Goal: Task Accomplishment & Management: Complete application form

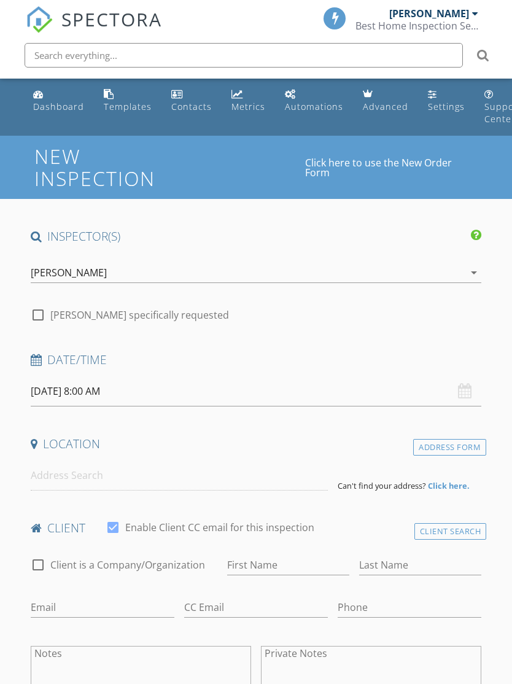
select select "8"
click at [67, 392] on input "09/30/2025 8:00 AM" at bounding box center [256, 391] width 451 height 30
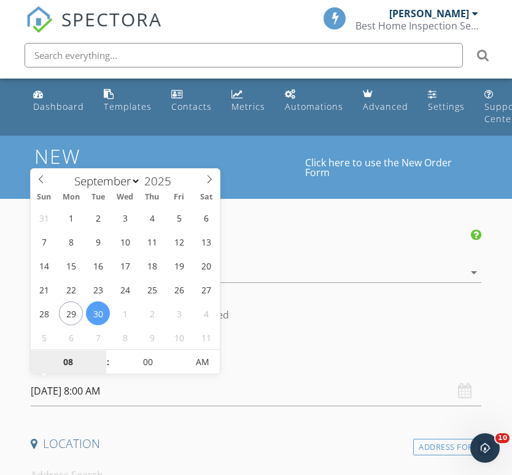
type input "09/30/2025 8:00 PM"
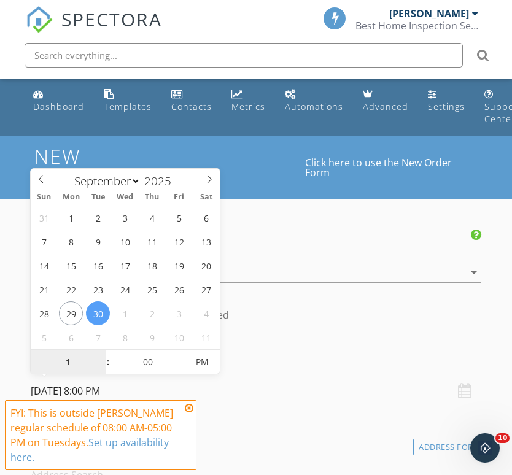
type input "1"
click at [147, 365] on input "00" at bounding box center [147, 362] width 75 height 25
type input "09/30/2025 1:00 PM"
type input "01"
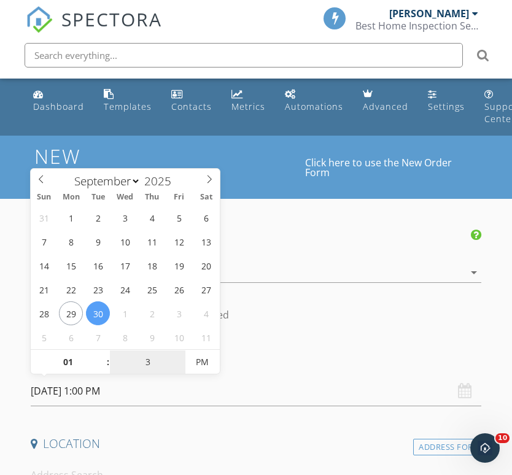
type input "30"
type input "[DATE] 1:30 PM"
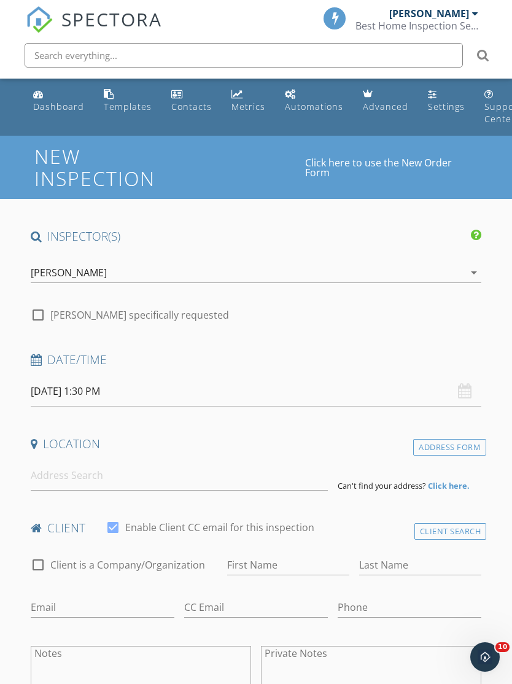
click at [325, 438] on h4 "Location" at bounding box center [256, 444] width 451 height 16
click at [47, 478] on input at bounding box center [179, 475] width 297 height 30
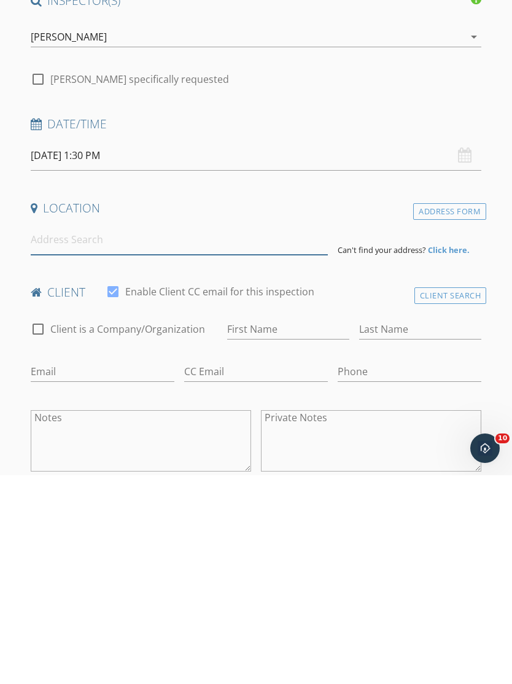
scroll to position [236, 0]
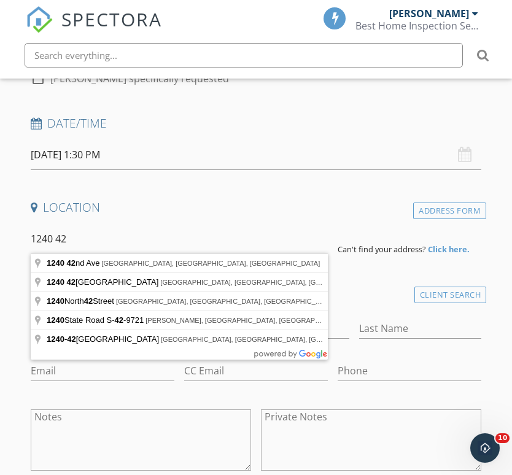
type input "1240 42nd Avenue, Rock Island, IL, USA"
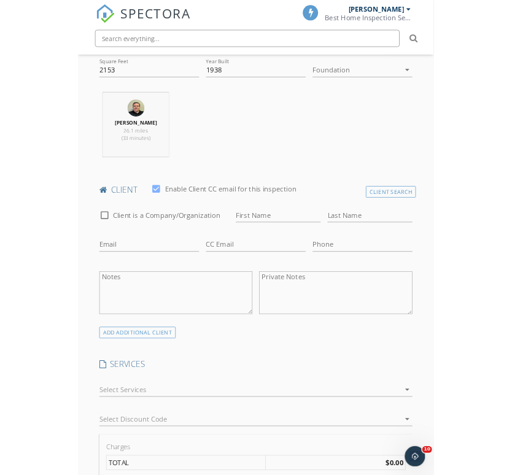
scroll to position [515, 0]
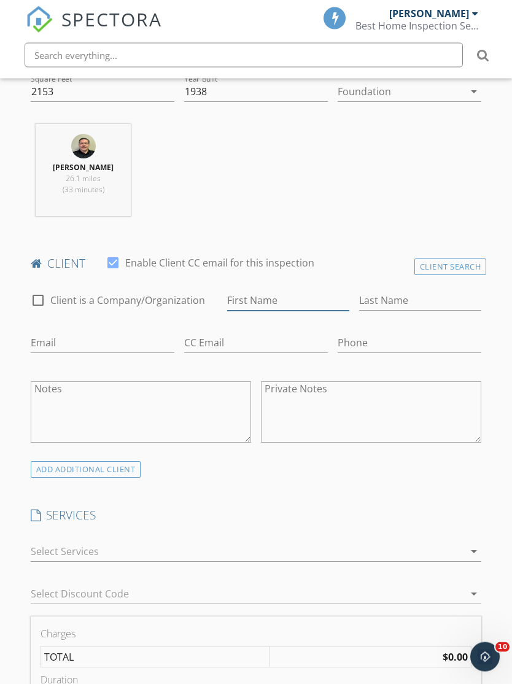
click at [308, 304] on input "First Name" at bounding box center [288, 301] width 122 height 20
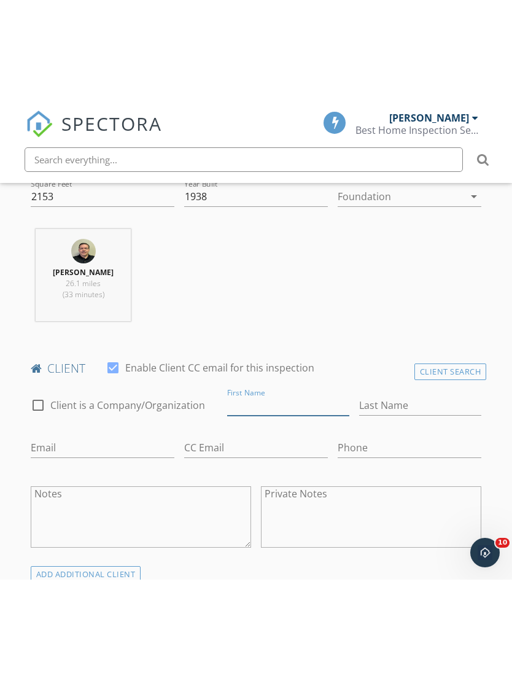
scroll to position [516, 0]
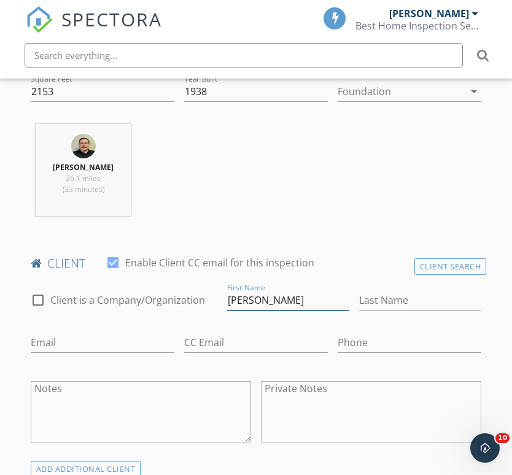
type input "[PERSON_NAME]"
click at [412, 306] on input "Last Name" at bounding box center [420, 300] width 122 height 20
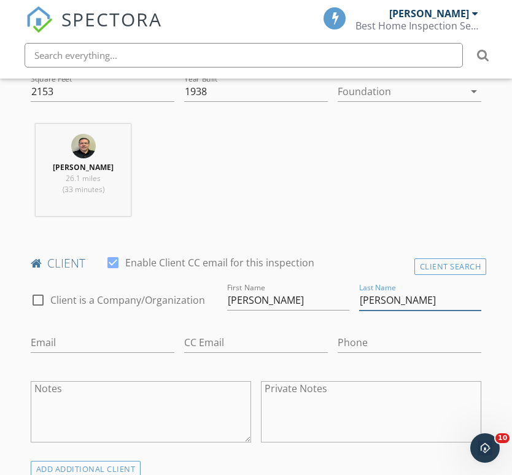
type input "[PERSON_NAME]"
click at [33, 336] on input "Email" at bounding box center [103, 343] width 144 height 20
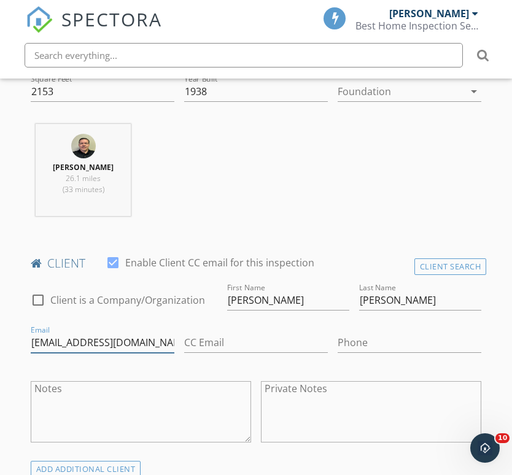
type input "Jweisens@gmail.com"
click at [246, 348] on input "CC Email" at bounding box center [256, 343] width 144 height 20
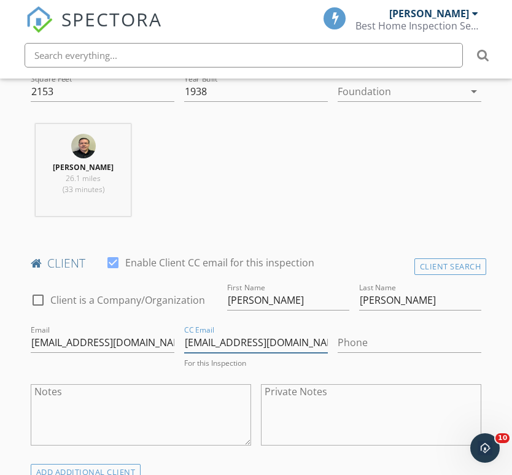
type input "[EMAIL_ADDRESS][DOMAIN_NAME]"
click at [403, 350] on input "Phone" at bounding box center [410, 343] width 144 height 20
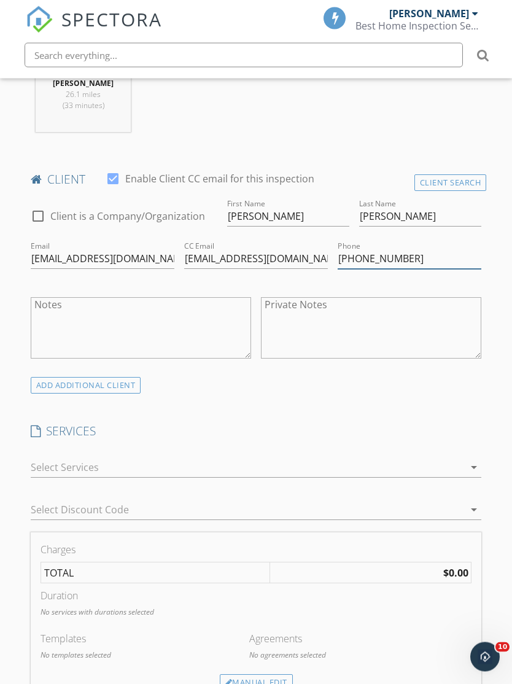
scroll to position [600, 0]
type input "[PHONE_NUMBER]"
click at [474, 467] on icon "arrow_drop_down" at bounding box center [473, 467] width 15 height 15
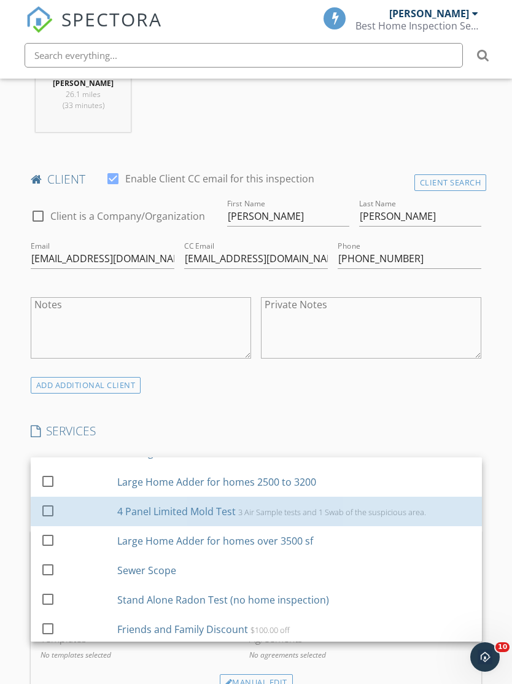
scroll to position [399, 0]
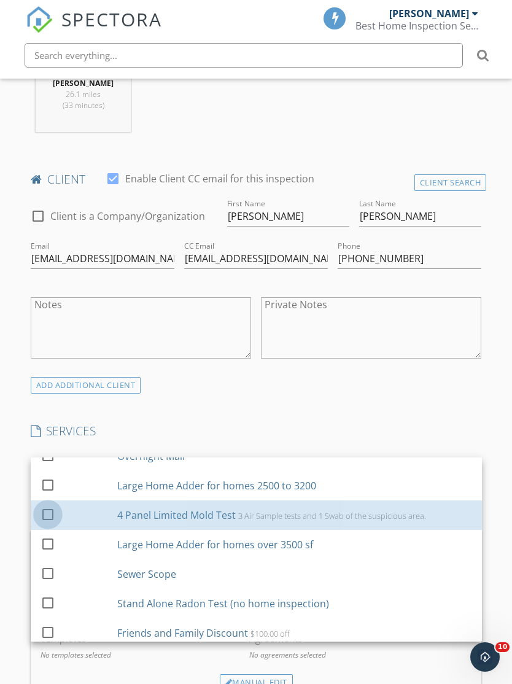
click at [53, 508] on div at bounding box center [47, 513] width 21 height 21
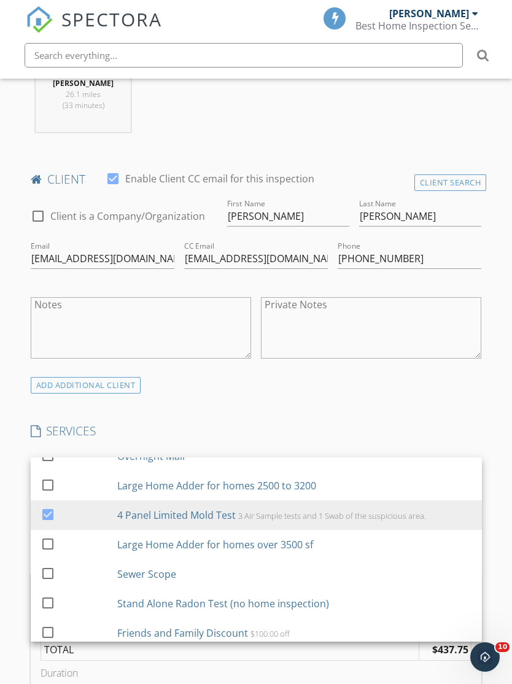
click at [490, 436] on div "New Inspection Click here to use the New Order Form INSPECTOR(S) check_box Jaso…" at bounding box center [256, 637] width 512 height 2202
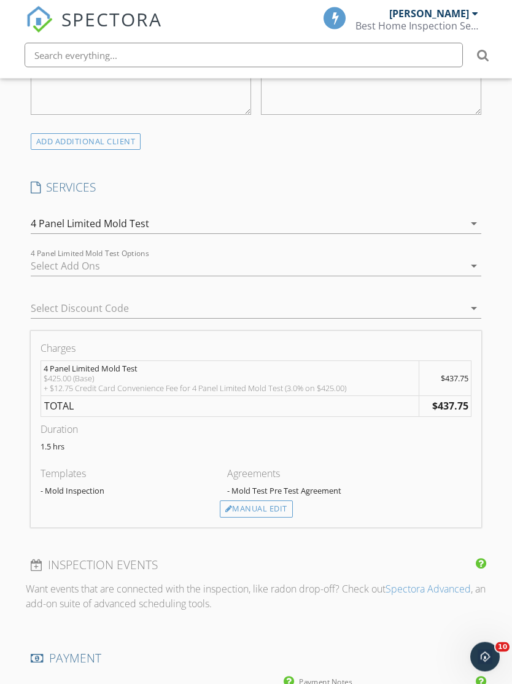
scroll to position [872, 0]
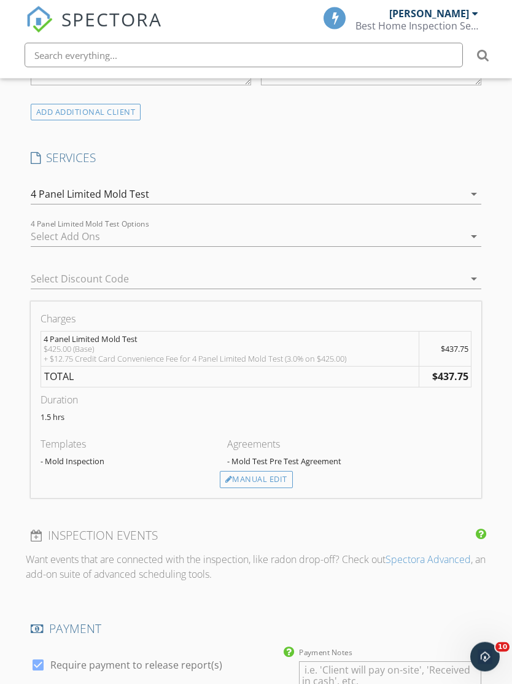
click at [279, 473] on div "Manual Edit" at bounding box center [256, 479] width 73 height 17
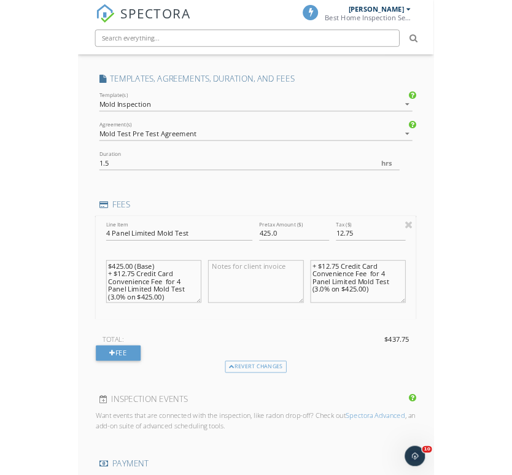
scroll to position [918, 0]
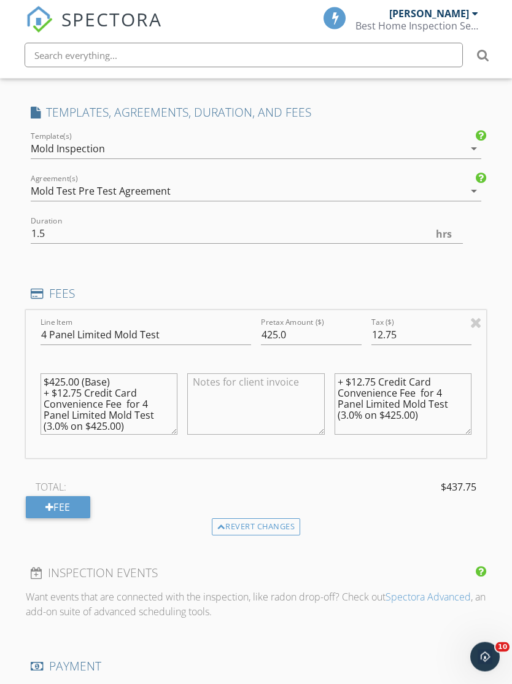
click at [130, 384] on textarea "$425.00 (Base) + $12.75 Credit Card Convenience Fee for 4 Panel Limited Mold Te…" at bounding box center [109, 404] width 137 height 61
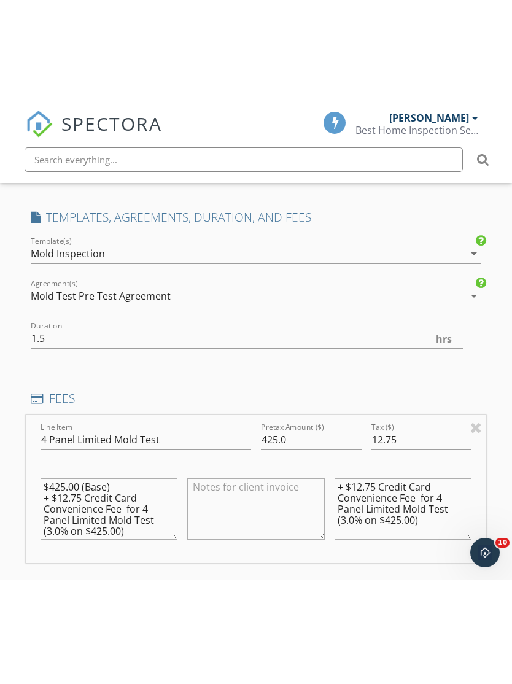
scroll to position [918, 0]
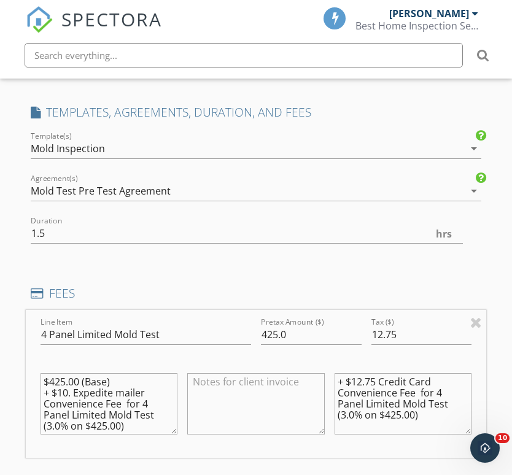
click at [143, 420] on textarea "$425.00 (Base) + $10. Expedite mailer Convenience Fee for 4 Panel Limited Mold …" at bounding box center [109, 403] width 137 height 61
type textarea "$425.00 (Base) + $10. Expedite mailer Convenience Fee"
click at [272, 328] on input "425.0" at bounding box center [311, 335] width 101 height 20
type input "435.0"
click at [416, 336] on input "12.75" at bounding box center [421, 335] width 101 height 20
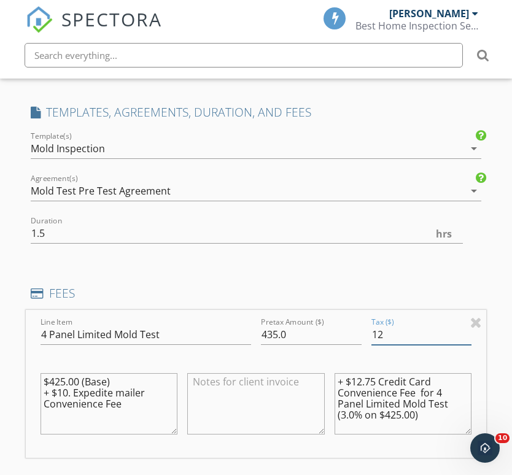
type input "1"
type input "013.05"
click at [370, 377] on textarea "+ $12.75 Credit Card Convenience Fee for 4 Panel Limited Mold Test (3.0% on $42…" at bounding box center [403, 403] width 137 height 61
click at [412, 411] on textarea "+ $13.05 Credit Card Convenience Fee for 4 Panel Limited Mold Test (3.0% on $42…" at bounding box center [403, 403] width 137 height 61
click at [437, 417] on textarea "+ $13.05 Credit Card Convenience Fee for 4 Panel Limited Mold Test (3.0% on $42…" at bounding box center [403, 403] width 137 height 61
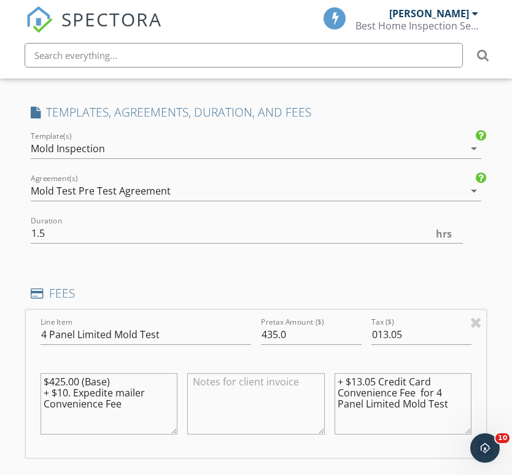
type textarea "+ $13.05 Credit Card Convenience Fee for 4 Panel Limited Mold Test"
click at [379, 333] on input "013.05" at bounding box center [421, 335] width 101 height 20
type input "13.05"
click at [360, 268] on div "INSPECTOR(S) check_box Jason Yost PRIMARY Jason Yost arrow_drop_down check_box_…" at bounding box center [256, 355] width 461 height 2091
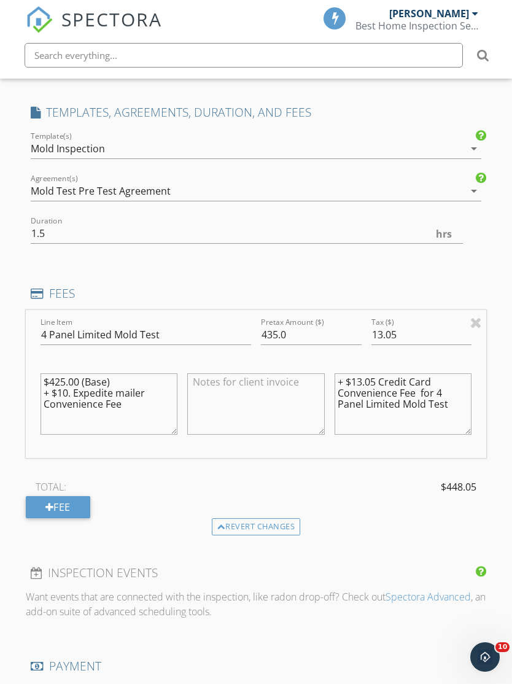
click at [239, 382] on textarea at bounding box center [255, 403] width 137 height 61
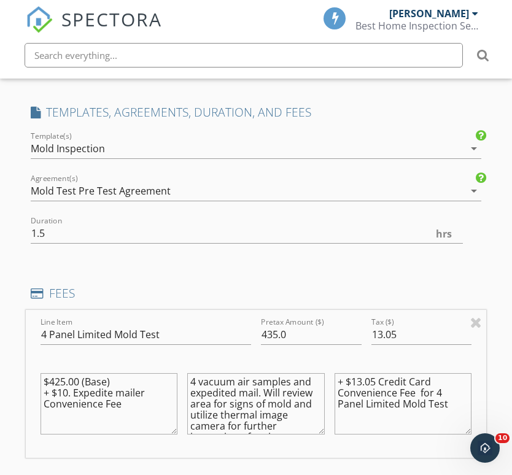
scroll to position [0, 0]
click at [201, 384] on textarea "4 vacuum air samples and expedited mail. Will review area for signs of mold and…" at bounding box center [255, 403] width 137 height 61
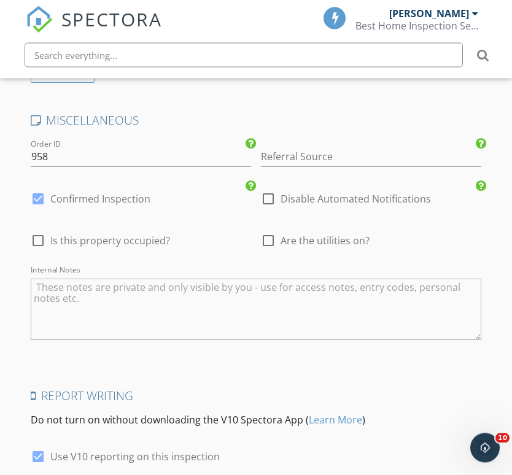
scroll to position [1939, 0]
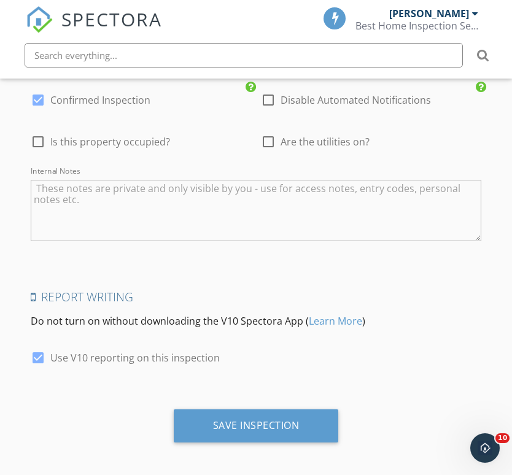
type textarea "4- vacuum air samples and expedited mail. Will review area for signs of mold an…"
click at [304, 420] on div "Save Inspection" at bounding box center [256, 425] width 165 height 33
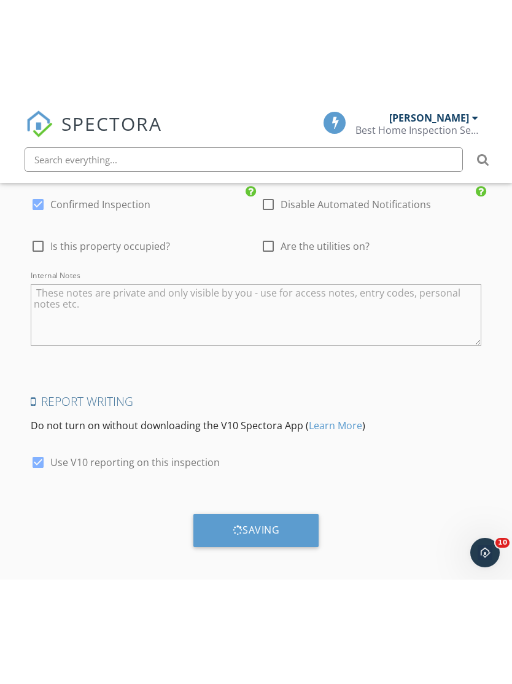
scroll to position [1719, 0]
